Goal: Task Accomplishment & Management: Manage account settings

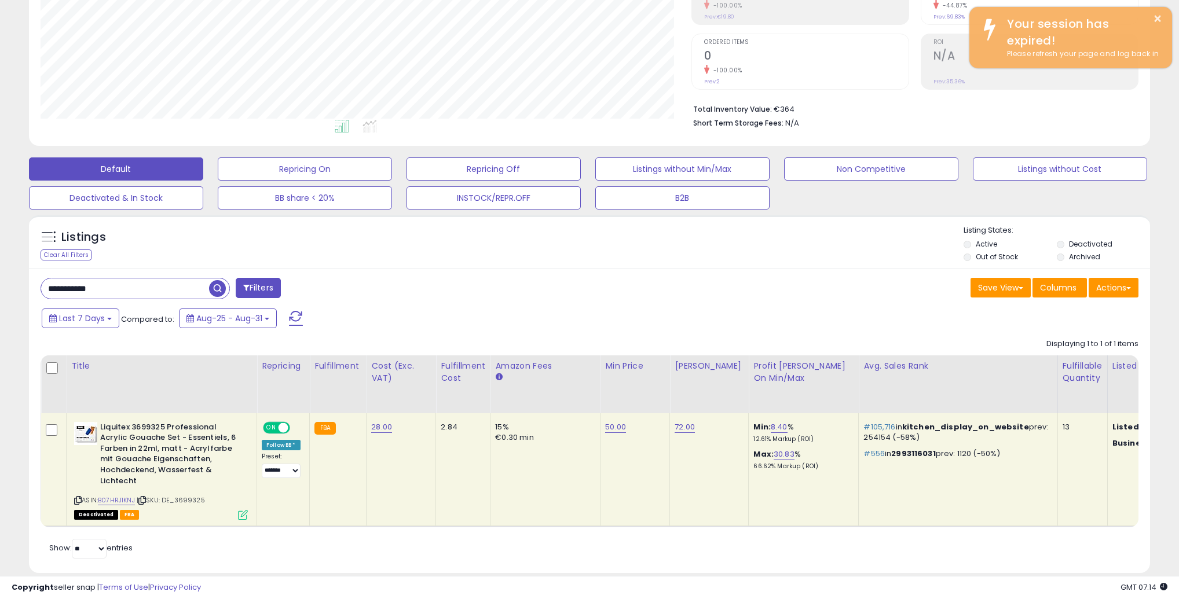
scroll to position [578720, 578306]
